Goal: Transaction & Acquisition: Purchase product/service

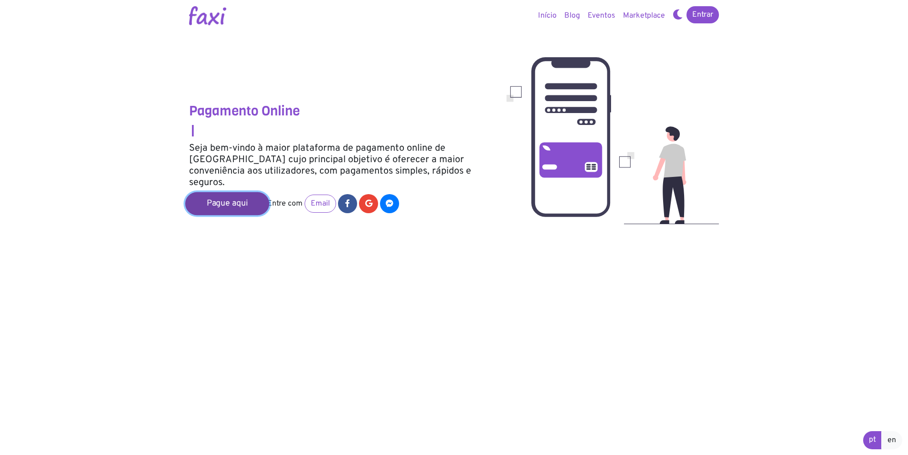
click at [221, 197] on link "Pague aqui" at bounding box center [227, 203] width 84 height 23
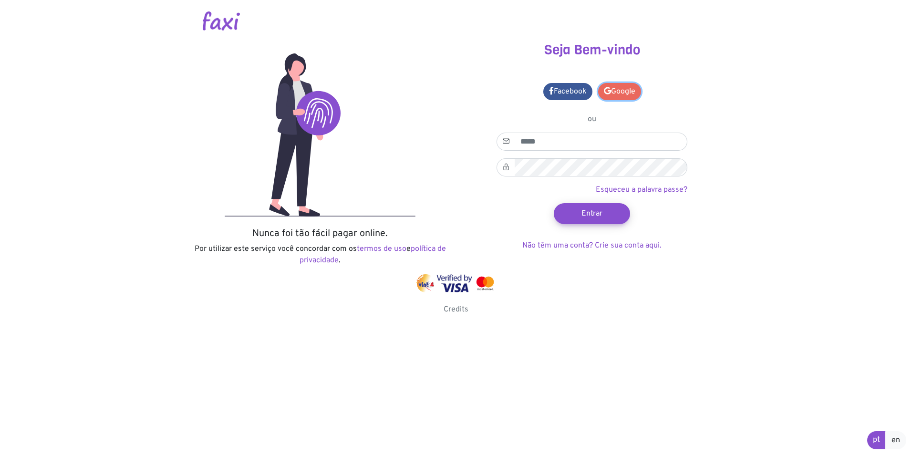
click at [615, 84] on link "Google" at bounding box center [619, 91] width 43 height 17
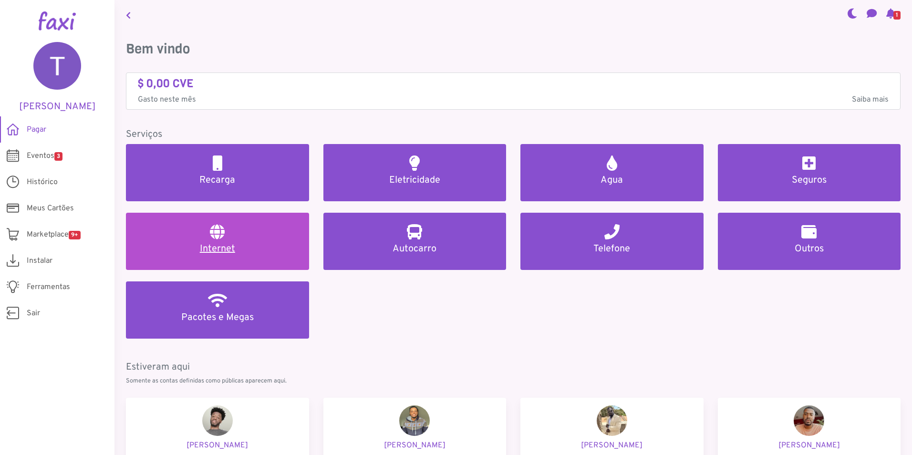
click at [207, 228] on link "Internet" at bounding box center [217, 241] width 183 height 57
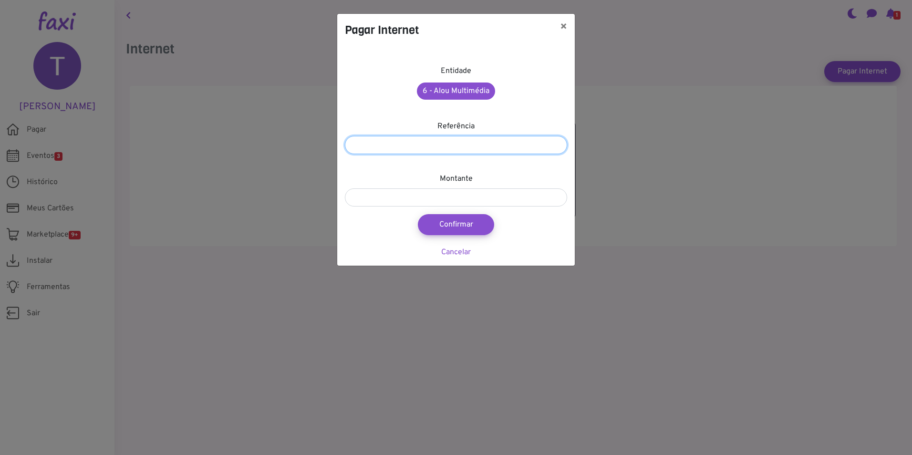
click at [438, 147] on input "number" at bounding box center [456, 145] width 222 height 18
type input "*********"
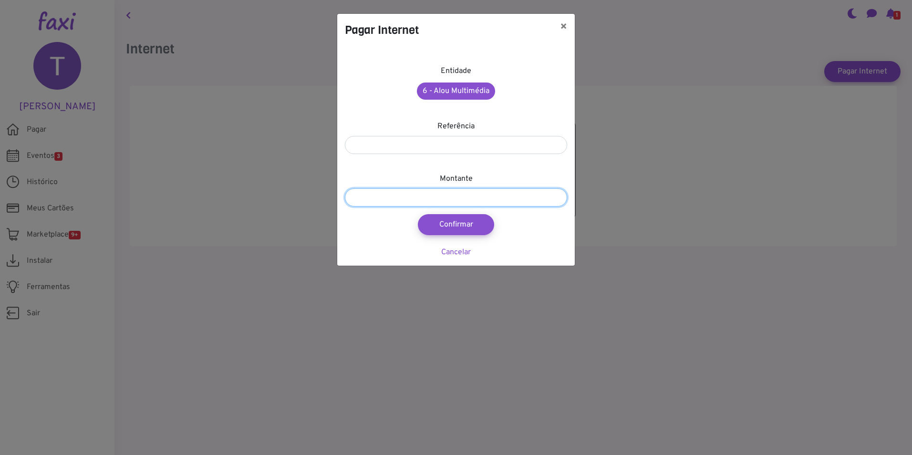
click at [425, 200] on input "number" at bounding box center [456, 197] width 222 height 18
type input "****"
click at [450, 227] on button "Confirmar" at bounding box center [456, 224] width 84 height 23
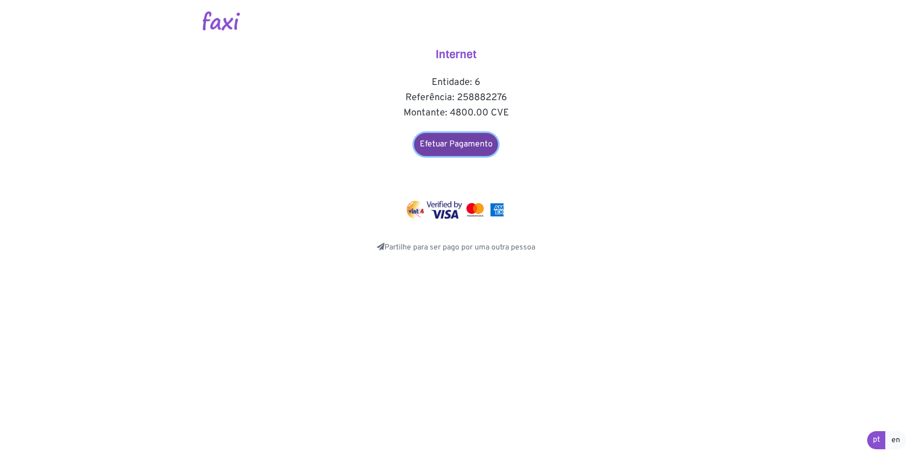
click at [455, 143] on link "Efetuar Pagamento" at bounding box center [456, 144] width 84 height 23
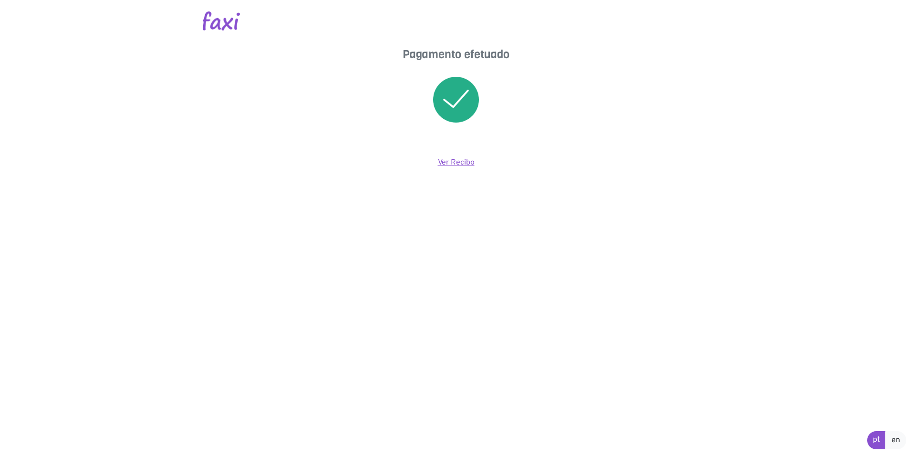
click at [456, 161] on link "Ver Recibo" at bounding box center [456, 163] width 37 height 10
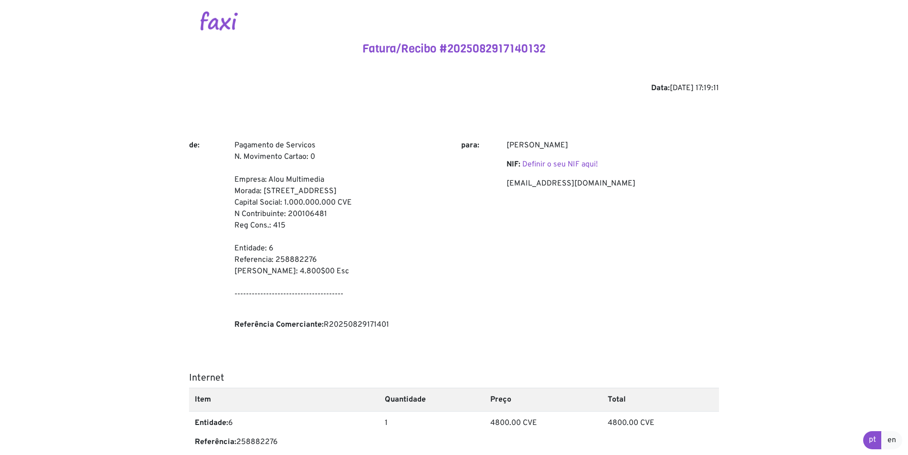
click at [218, 24] on img at bounding box center [218, 20] width 37 height 19
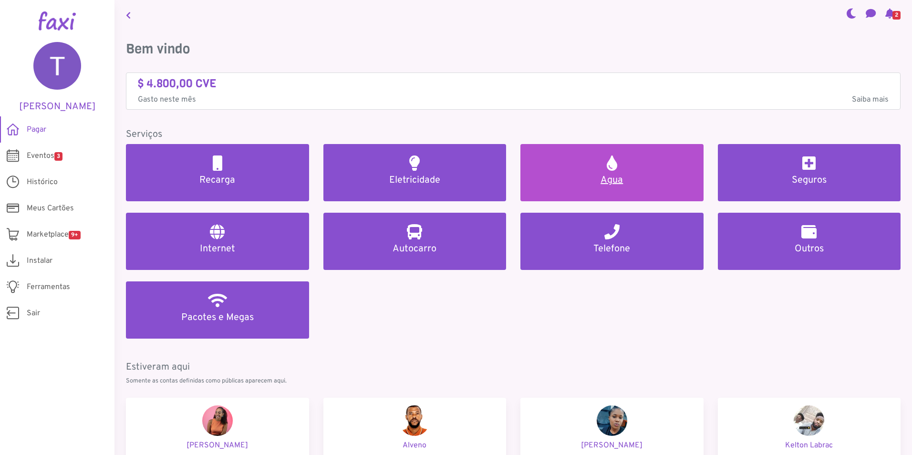
click at [610, 180] on h5 "Agua" at bounding box center [612, 180] width 160 height 11
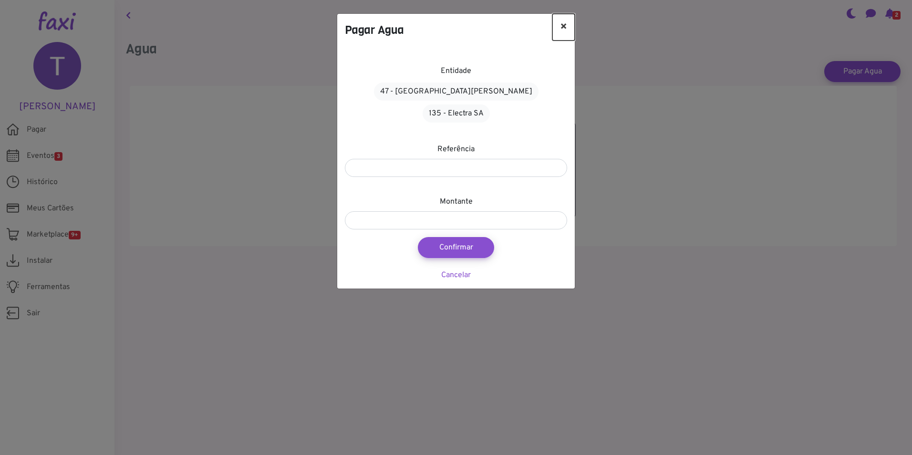
click at [570, 26] on button "×" at bounding box center [564, 27] width 22 height 27
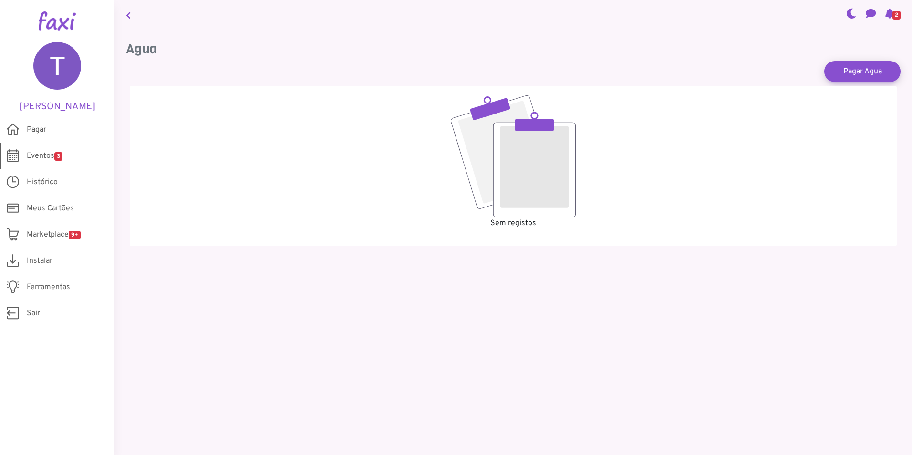
click at [49, 151] on span "Eventos 3" at bounding box center [45, 155] width 36 height 11
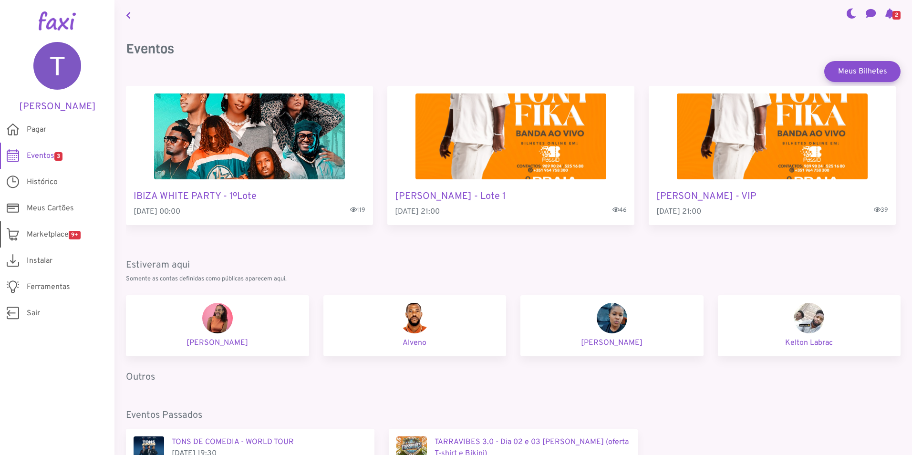
click at [52, 233] on span "Marketplace 9+" at bounding box center [54, 234] width 54 height 11
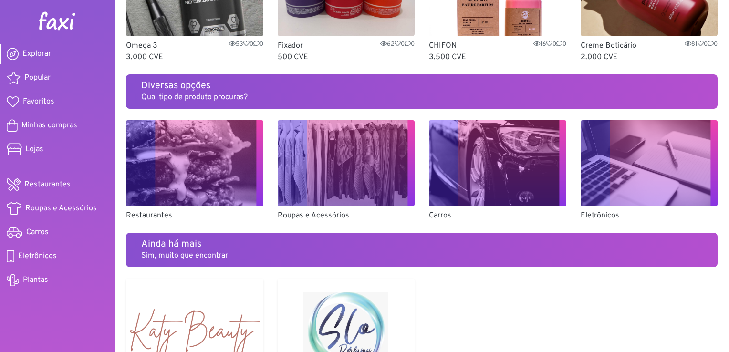
scroll to position [525, 0]
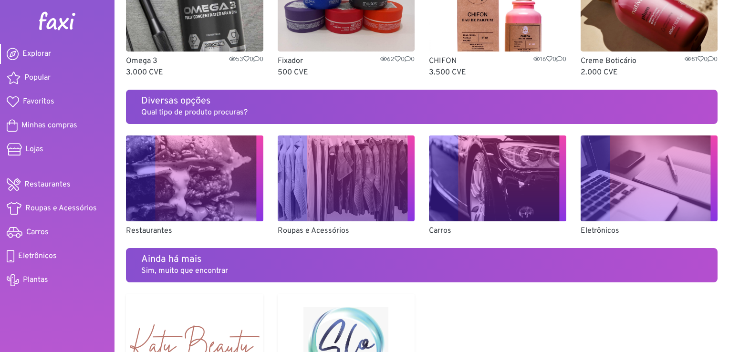
click at [354, 197] on img at bounding box center [346, 179] width 137 height 86
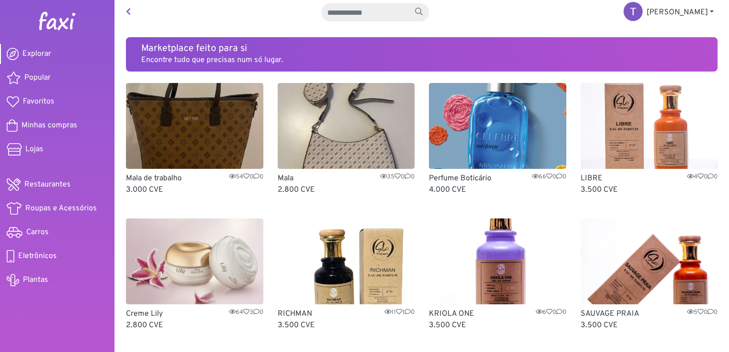
scroll to position [0, 0]
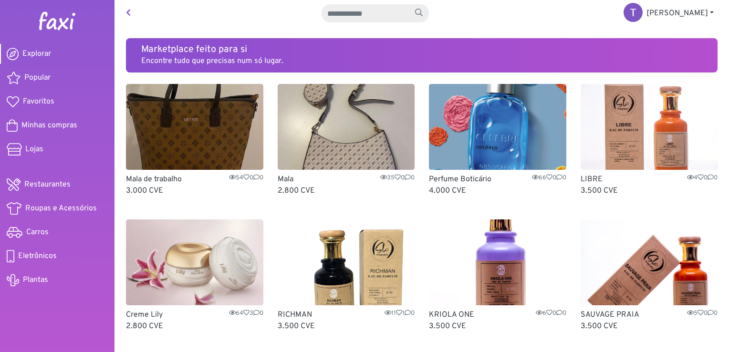
click at [166, 136] on img at bounding box center [194, 127] width 137 height 86
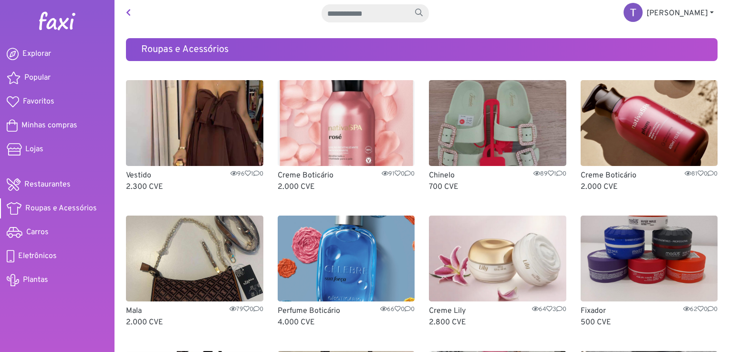
click at [199, 146] on img at bounding box center [194, 123] width 137 height 86
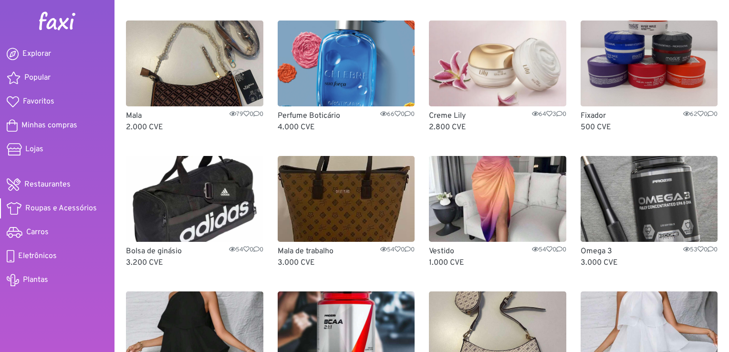
scroll to position [191, 0]
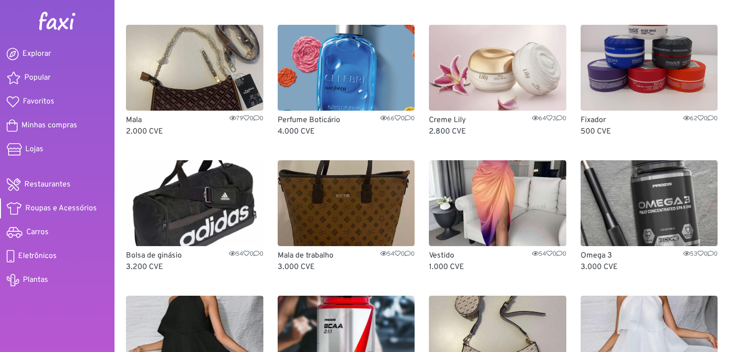
click at [501, 208] on img at bounding box center [497, 203] width 137 height 86
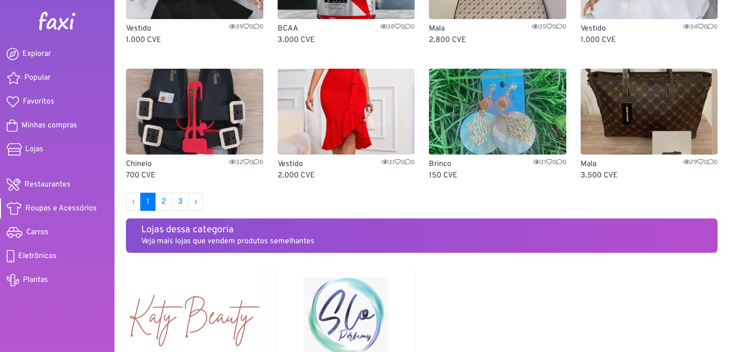
scroll to position [573, 0]
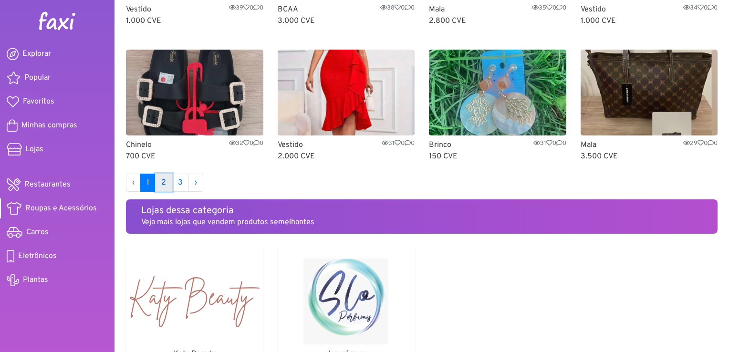
click at [158, 183] on link "2" at bounding box center [163, 183] width 17 height 18
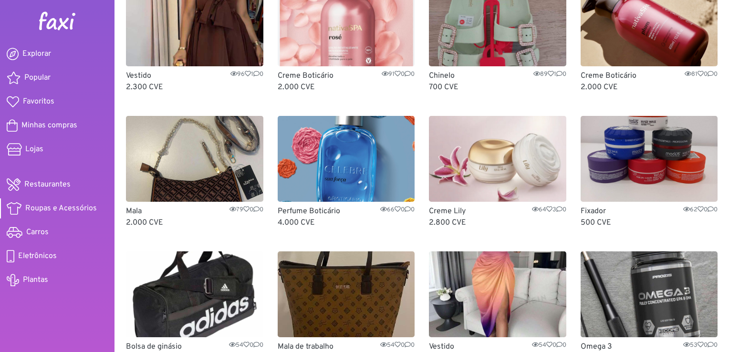
scroll to position [0, 0]
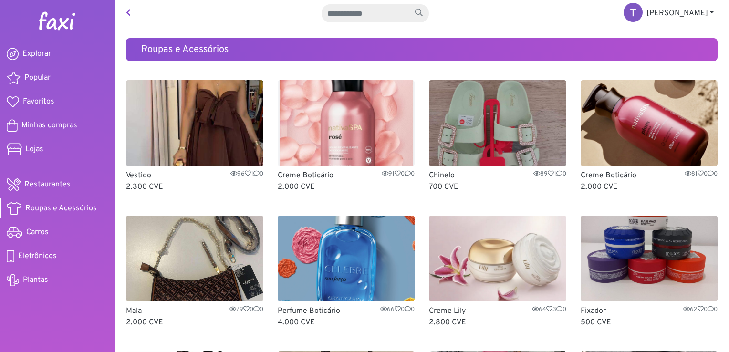
click at [130, 11] on icon at bounding box center [128, 13] width 5 height 8
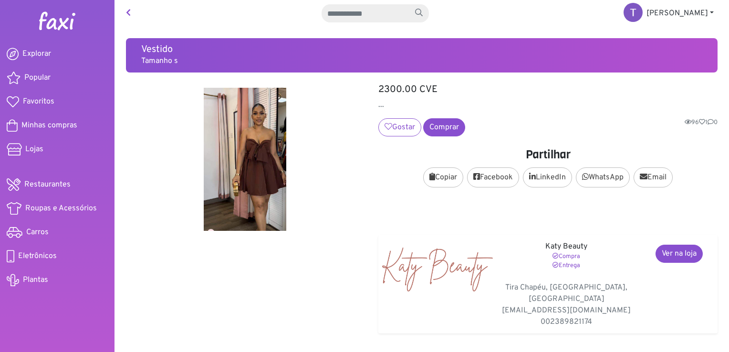
click at [134, 11] on link at bounding box center [128, 13] width 12 height 19
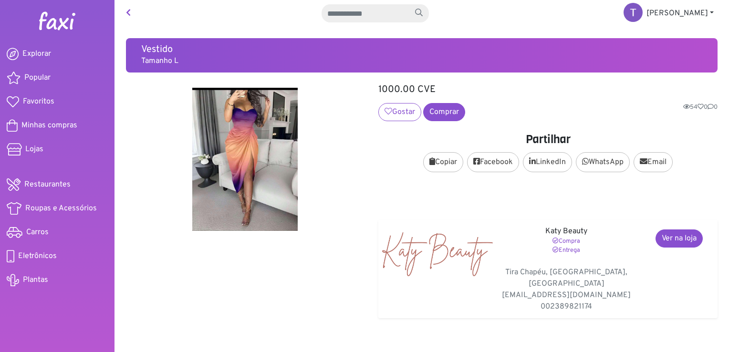
click at [126, 12] on link at bounding box center [128, 13] width 12 height 19
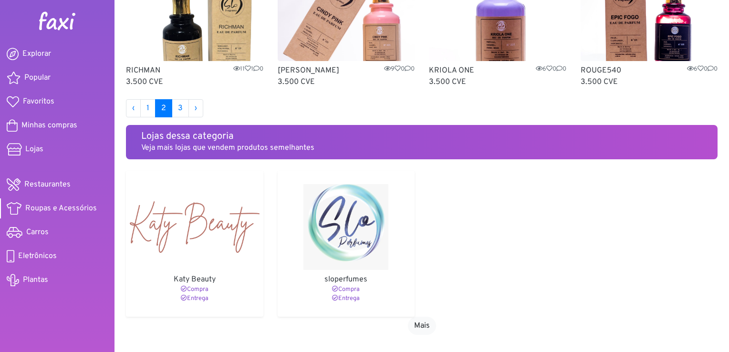
scroll to position [647, 0]
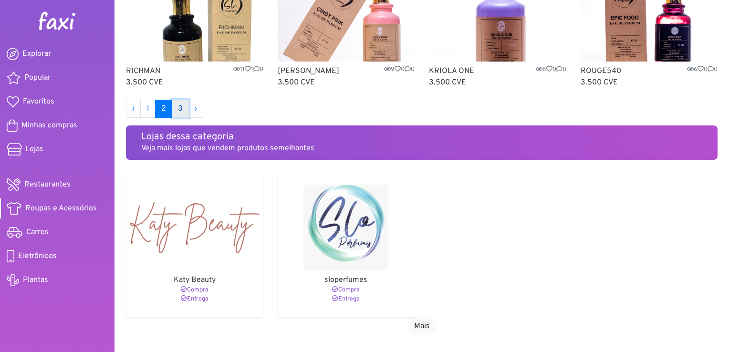
click at [179, 110] on link "3" at bounding box center [180, 109] width 17 height 18
click at [342, 244] on img at bounding box center [347, 228] width 130 height 86
click at [221, 243] on img at bounding box center [195, 228] width 130 height 86
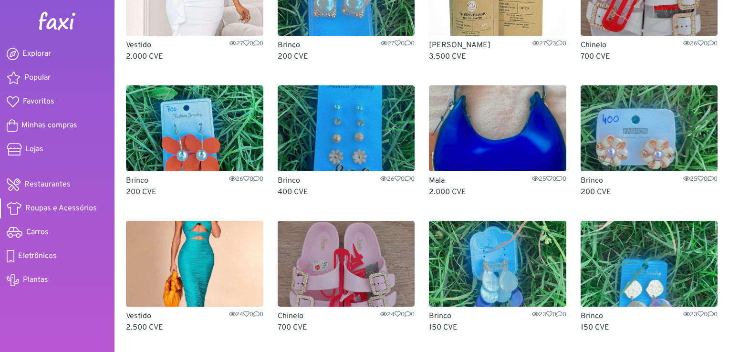
scroll to position [122, 0]
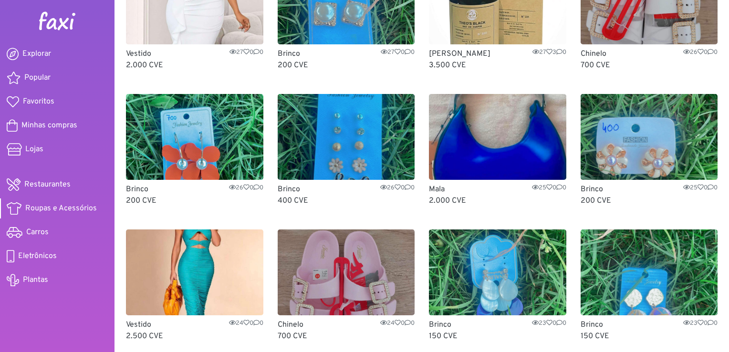
click at [191, 270] on img at bounding box center [194, 273] width 137 height 86
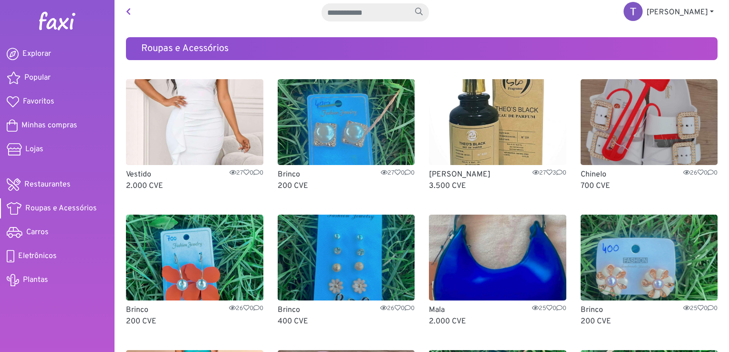
scroll to position [0, 0]
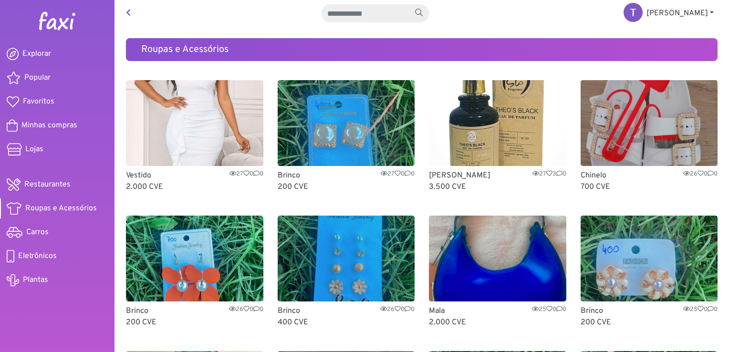
click at [131, 10] on link at bounding box center [128, 13] width 12 height 19
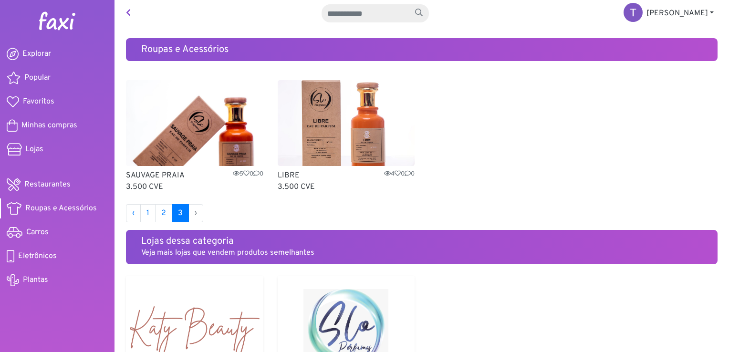
click at [194, 216] on li "›" at bounding box center [196, 213] width 14 height 18
click at [195, 213] on li "›" at bounding box center [196, 213] width 14 height 18
click at [131, 14] on link at bounding box center [128, 13] width 12 height 19
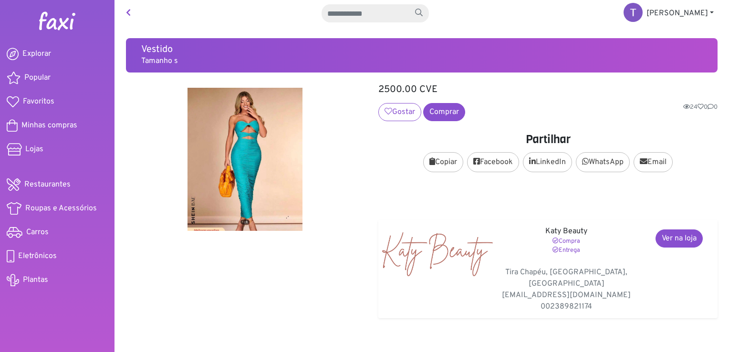
click at [127, 10] on icon at bounding box center [128, 13] width 5 height 8
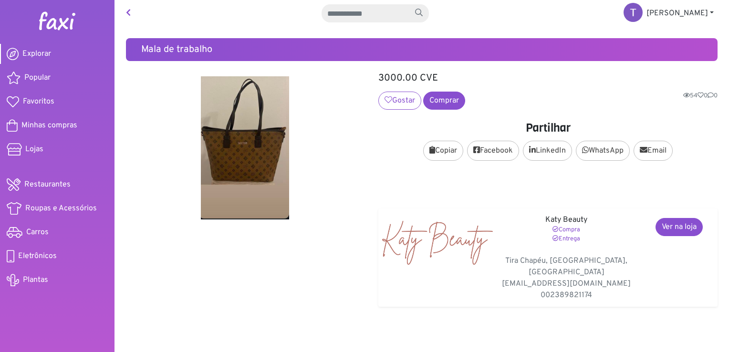
click at [25, 52] on span "Explorar" at bounding box center [36, 53] width 29 height 11
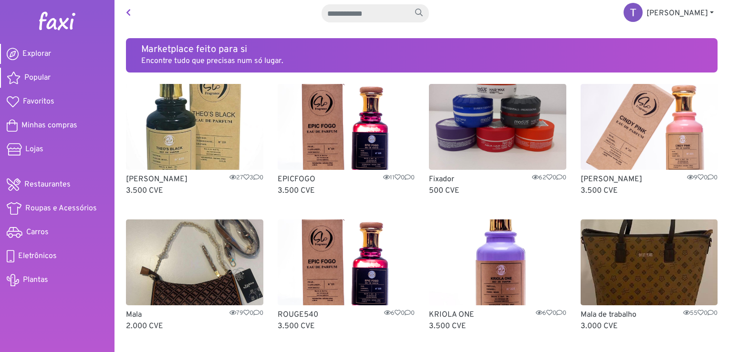
click at [31, 78] on span "Popular" at bounding box center [37, 77] width 26 height 11
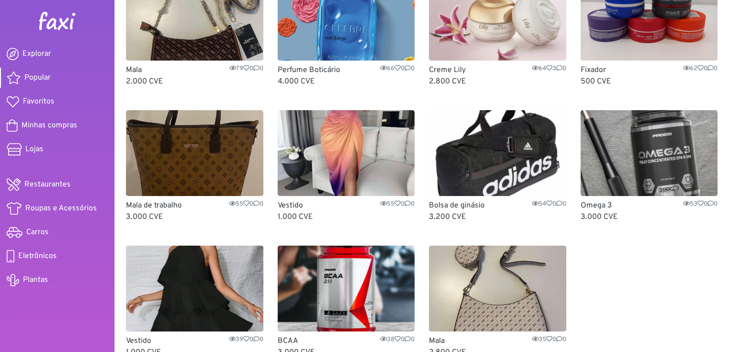
scroll to position [345, 0]
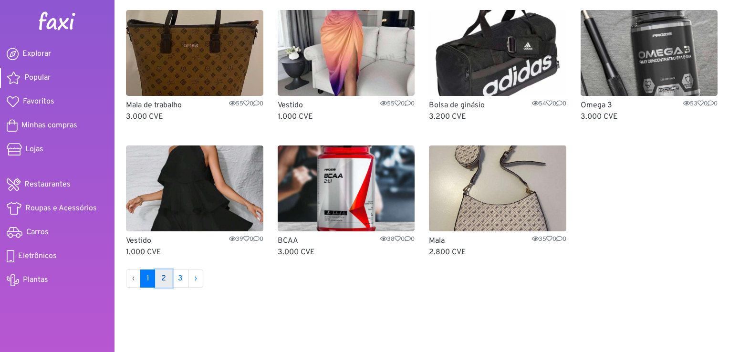
click at [169, 278] on link "2" at bounding box center [163, 279] width 17 height 18
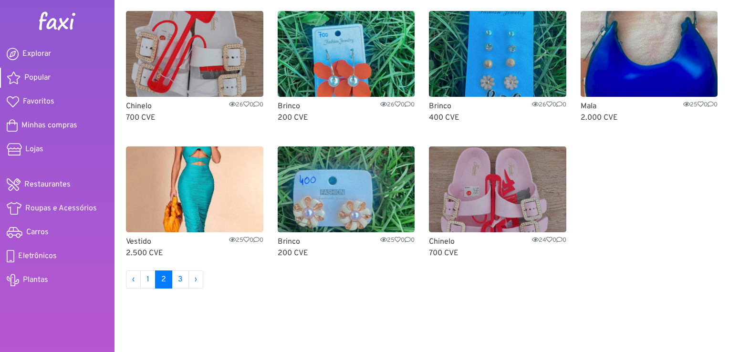
scroll to position [345, 0]
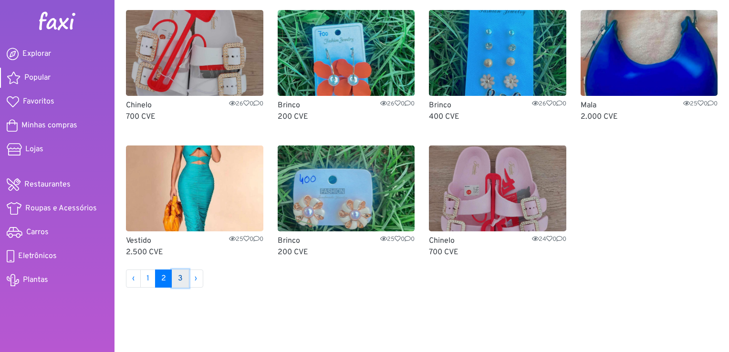
click at [179, 277] on link "3" at bounding box center [180, 279] width 17 height 18
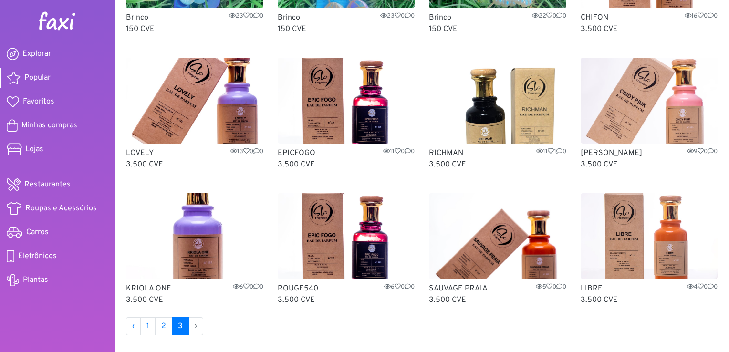
scroll to position [209, 0]
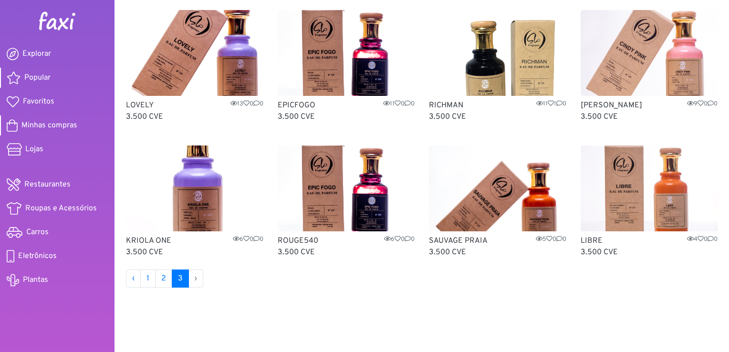
click at [42, 126] on span "Minhas compras" at bounding box center [49, 125] width 56 height 11
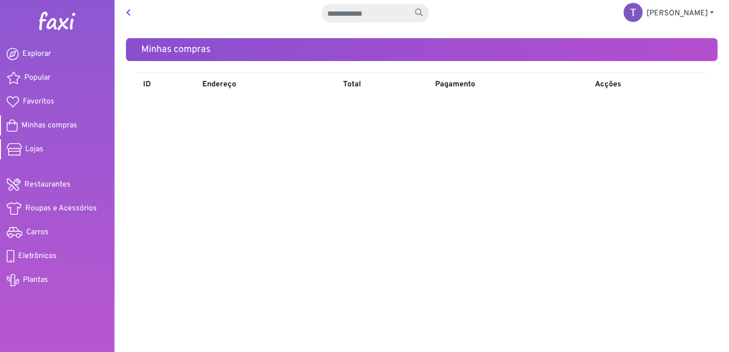
click at [31, 149] on span "Lojas" at bounding box center [34, 149] width 18 height 11
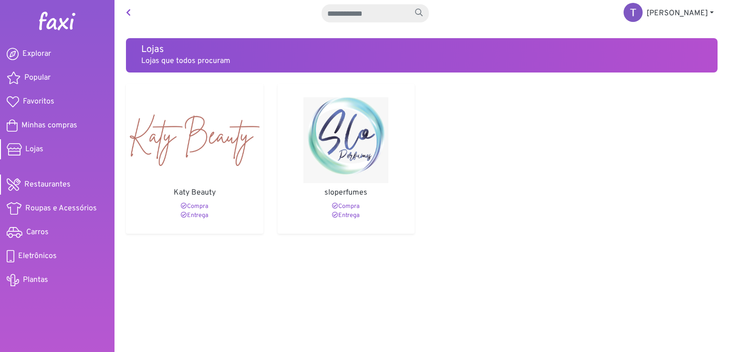
click at [18, 186] on icon at bounding box center [14, 184] width 14 height 12
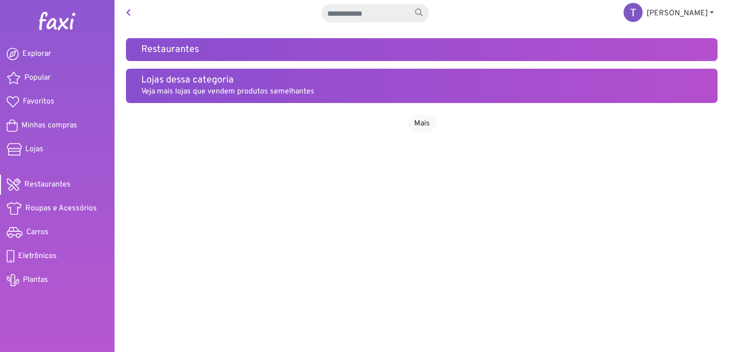
click at [63, 23] on img at bounding box center [57, 20] width 38 height 19
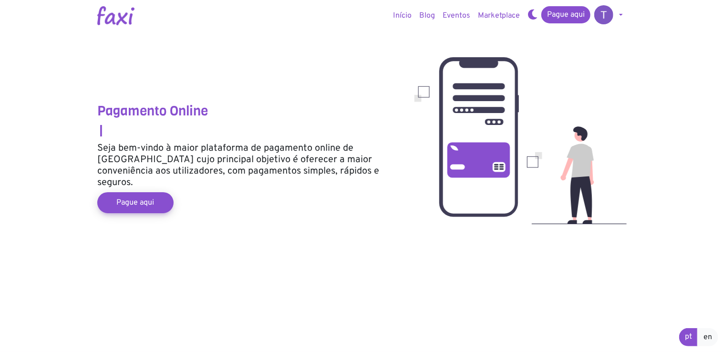
click at [115, 21] on img at bounding box center [115, 15] width 37 height 19
click at [132, 197] on link "Pague aqui" at bounding box center [136, 202] width 84 height 23
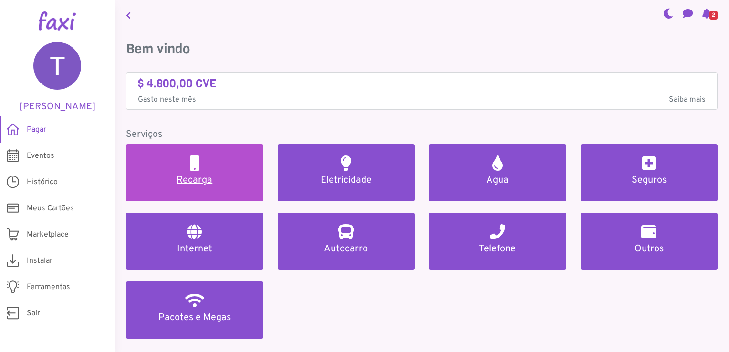
scroll to position [48, 0]
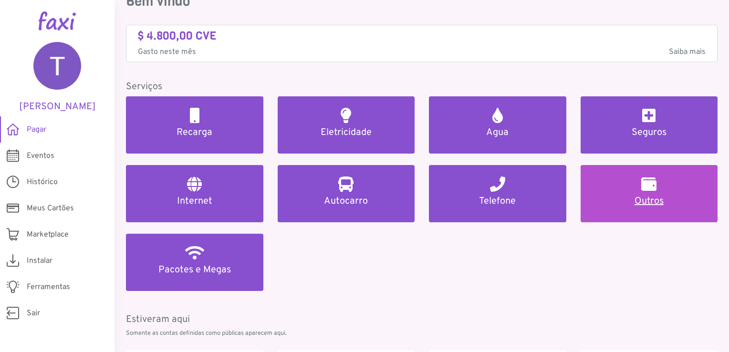
click at [668, 188] on link "Outros" at bounding box center [649, 193] width 137 height 57
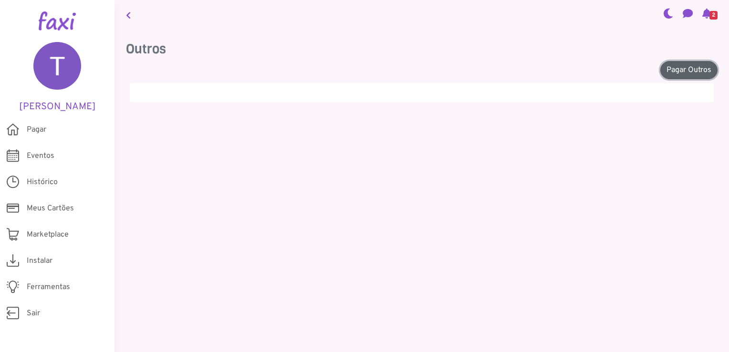
click at [677, 68] on link "Pagar Outros" at bounding box center [688, 70] width 57 height 18
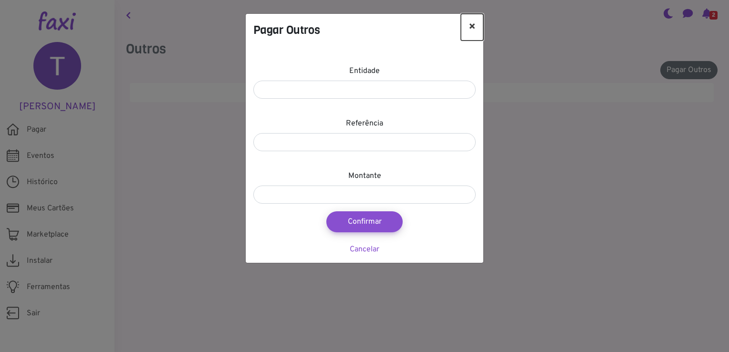
click at [473, 26] on button "×" at bounding box center [472, 27] width 22 height 27
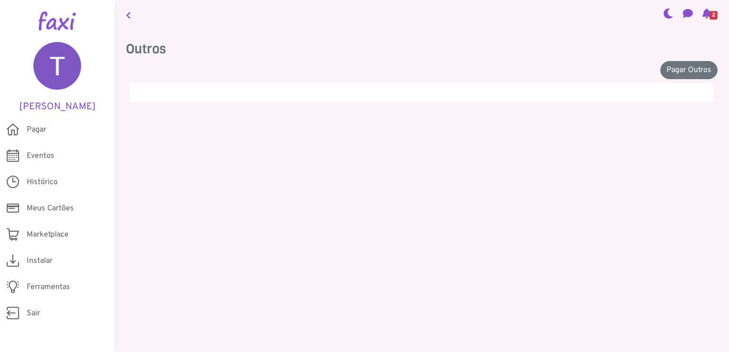
click at [126, 15] on icon at bounding box center [128, 15] width 5 height 8
